Goal: Navigation & Orientation: Find specific page/section

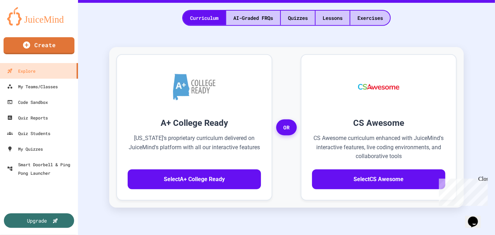
scroll to position [193, 0]
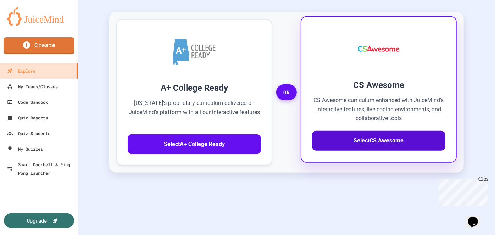
click at [371, 140] on button "Select CS Awesome" at bounding box center [378, 141] width 133 height 20
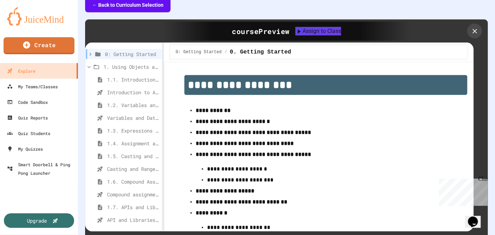
click at [471, 29] on icon at bounding box center [475, 31] width 8 height 8
click at [471, 29] on div "**********" at bounding box center [286, 157] width 403 height 319
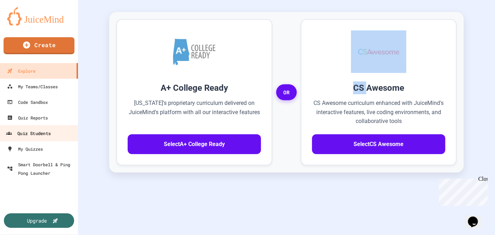
click at [26, 135] on div "Quiz Students" at bounding box center [28, 133] width 45 height 9
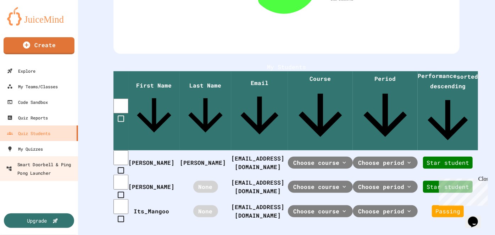
scroll to position [133, 0]
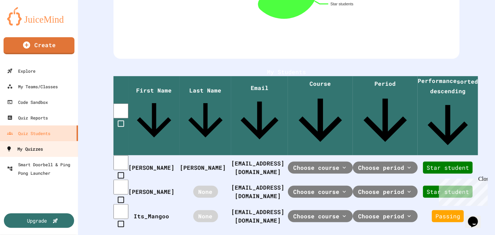
click at [21, 151] on div "My Quizzes" at bounding box center [24, 149] width 37 height 9
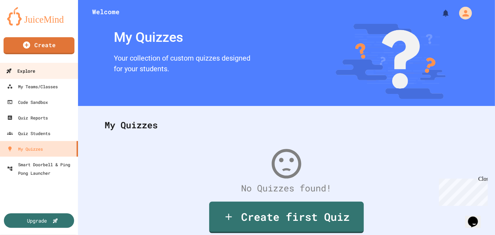
click at [30, 72] on div "Explore" at bounding box center [20, 71] width 29 height 9
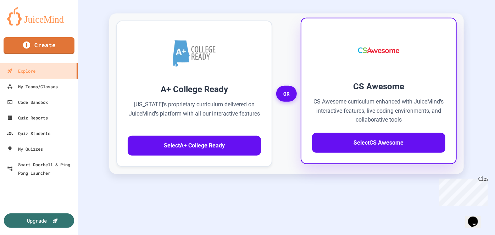
scroll to position [193, 0]
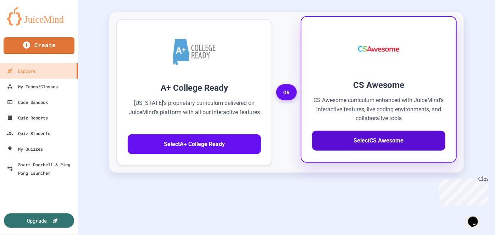
click at [341, 147] on button "Select CS Awesome" at bounding box center [378, 141] width 133 height 20
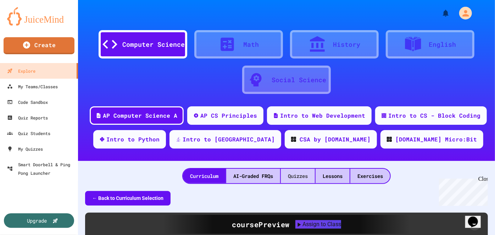
click at [295, 174] on div "Quizzes" at bounding box center [298, 176] width 34 height 15
